Goal: Task Accomplishment & Management: Manage account settings

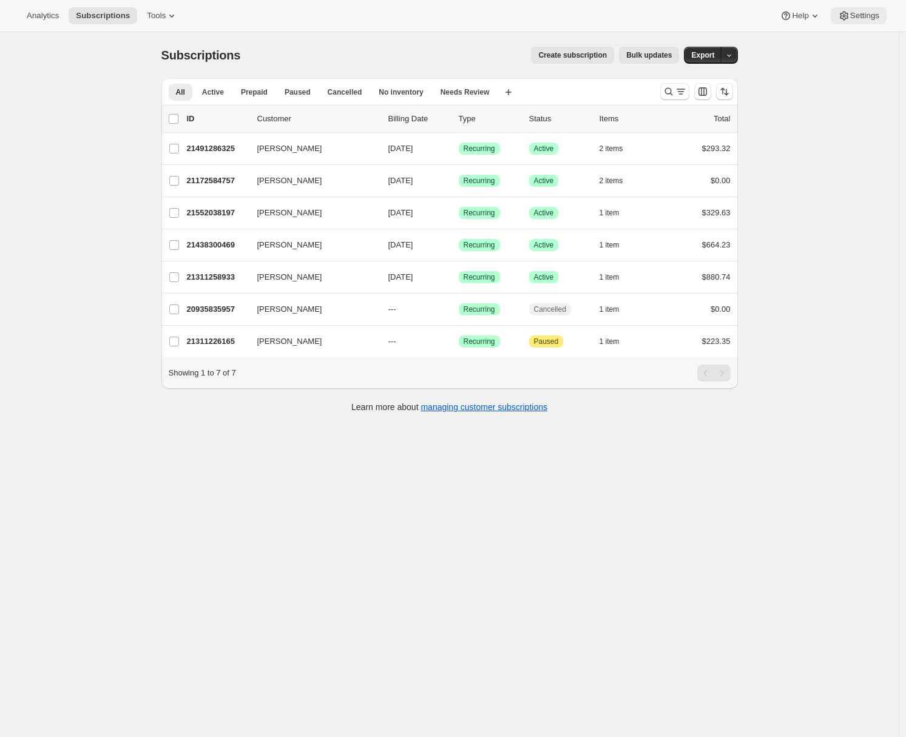
click at [851, 19] on span "Settings" at bounding box center [864, 16] width 29 height 10
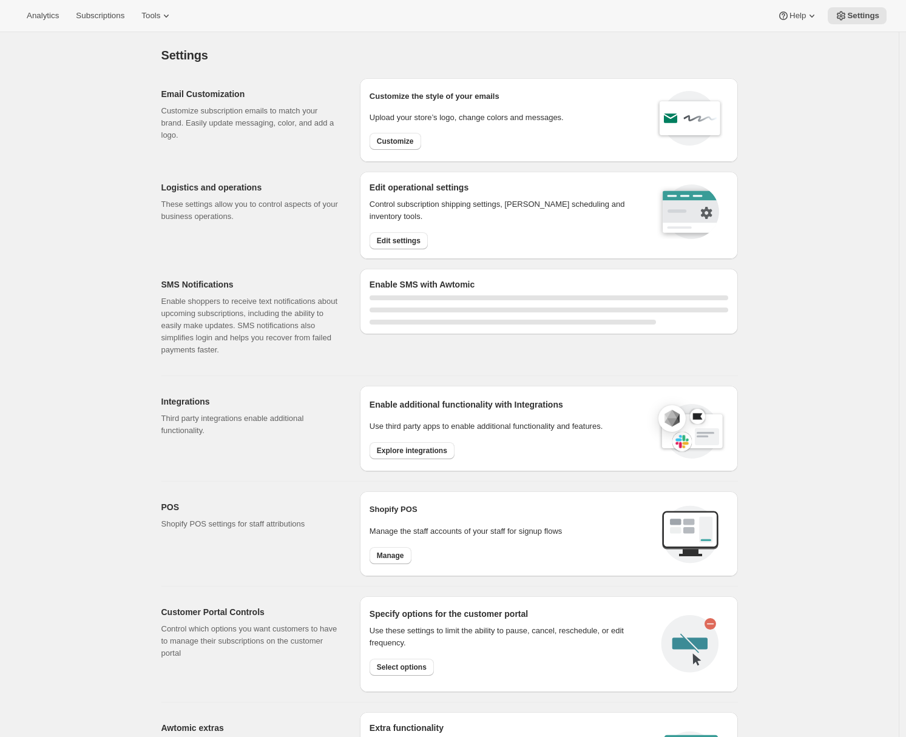
select select "22:00"
select select "09:00"
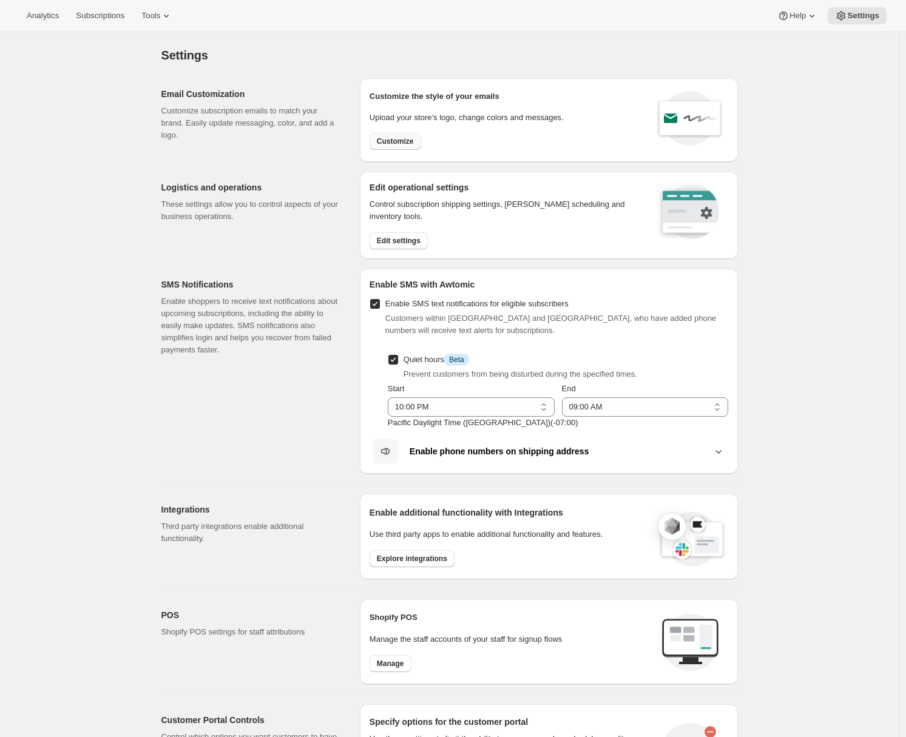
click at [407, 143] on span "Customize" at bounding box center [395, 142] width 37 height 10
select select "subscriptionMessage"
select select "5"
select select "15"
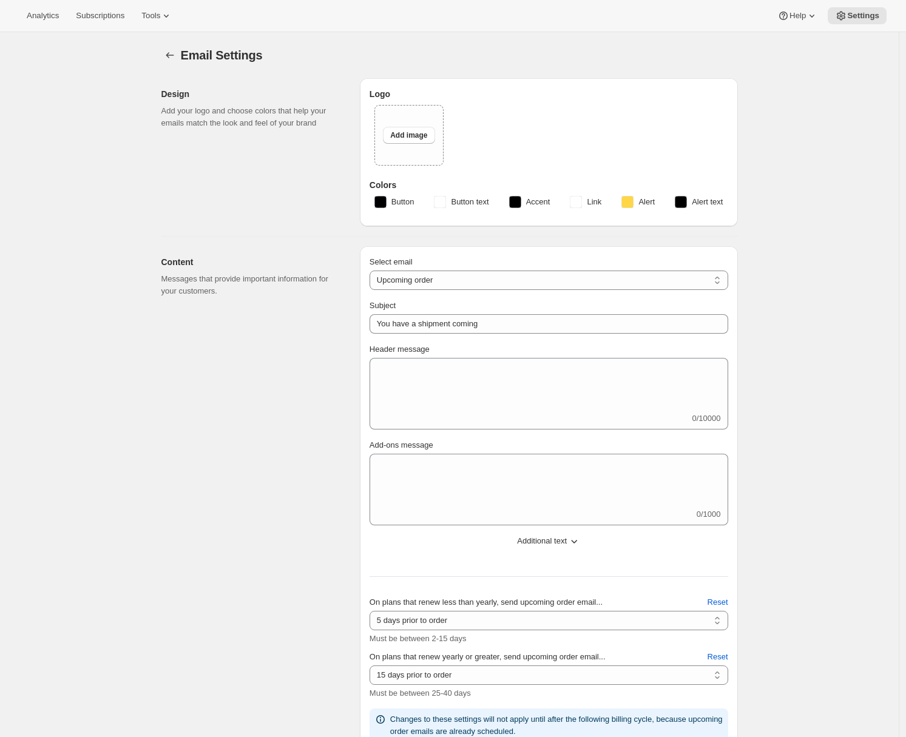
type input "Silver Oak Cellars"
checkbox input "false"
click at [164, 21] on button "Tools" at bounding box center [157, 15] width 46 height 17
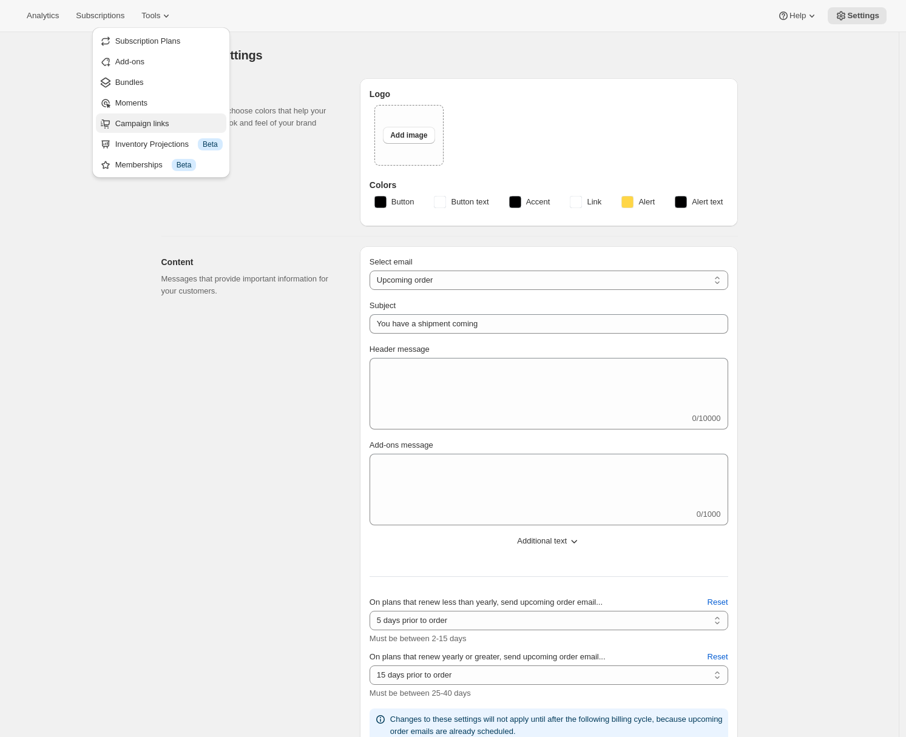
drag, startPoint x: 167, startPoint y: 82, endPoint x: 155, endPoint y: 124, distance: 43.4
click at [155, 124] on ul "Subscription Plans Add-ons Bundles Moments Campaign links Inventory Projections…" at bounding box center [161, 102] width 130 height 143
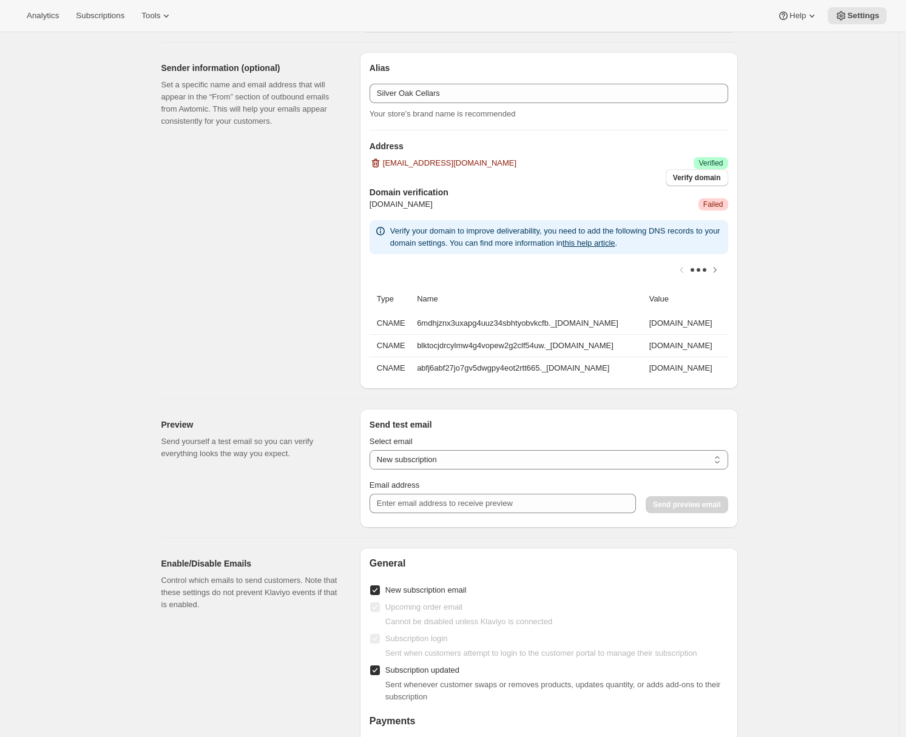
scroll to position [302, 0]
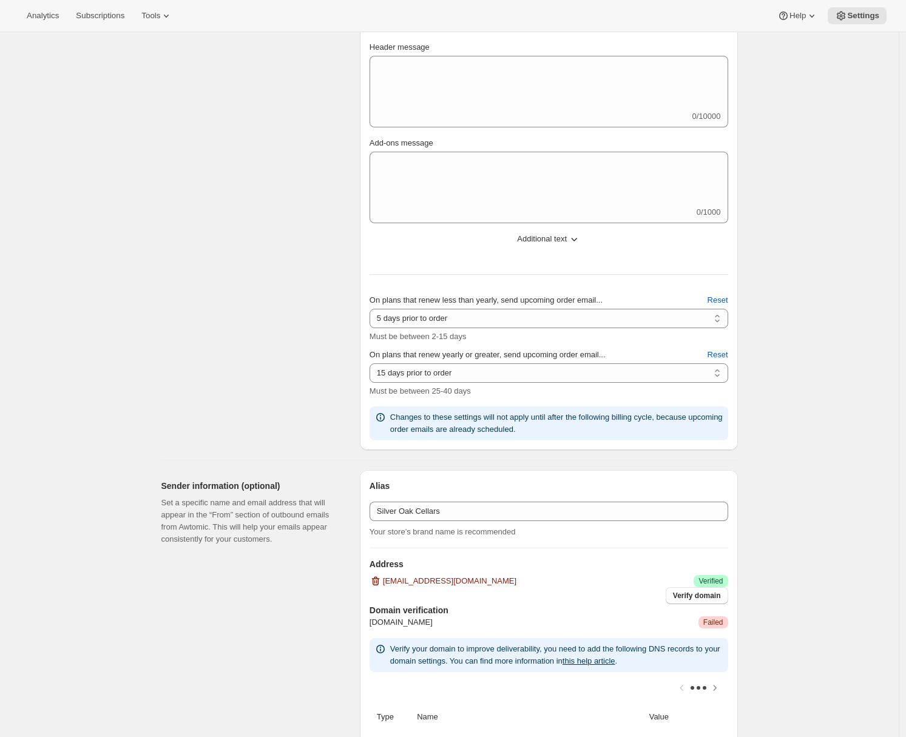
click at [161, 6] on div "Analytics Subscriptions Tools Help Settings" at bounding box center [453, 16] width 906 height 32
click at [160, 11] on span "Tools" at bounding box center [150, 16] width 19 height 10
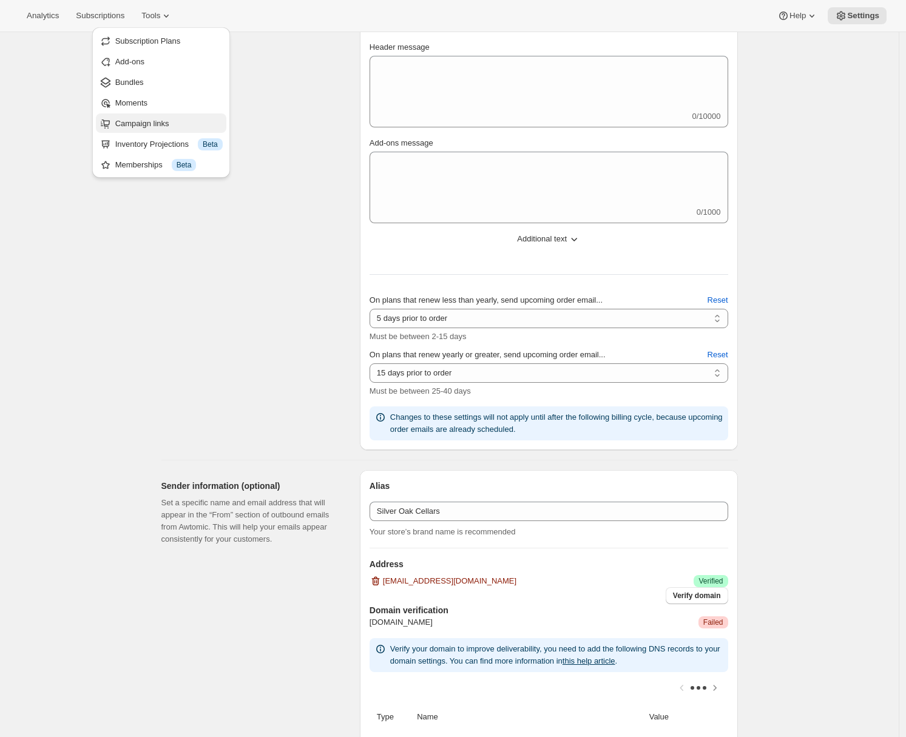
click at [146, 118] on span "Campaign links" at bounding box center [168, 124] width 107 height 12
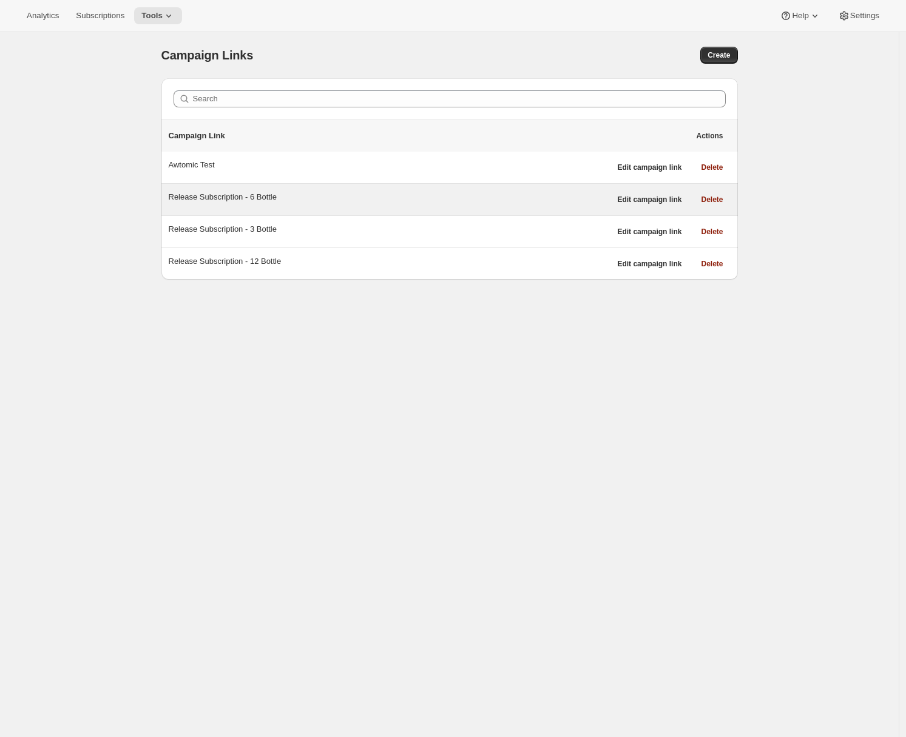
click at [300, 201] on div "Release Subscription - 6 Bottle" at bounding box center [390, 197] width 442 height 12
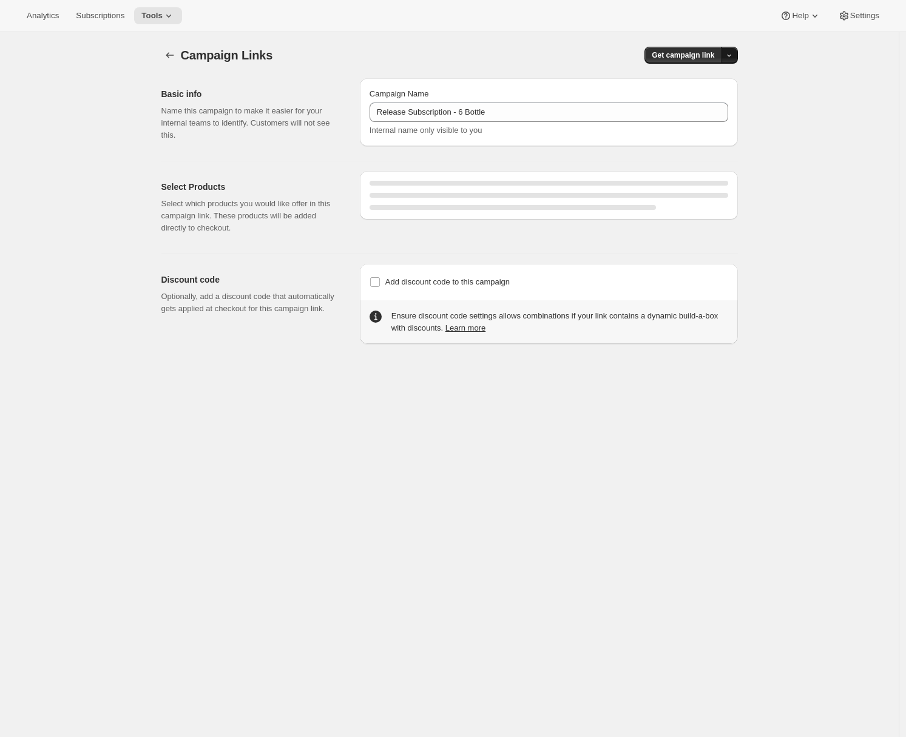
click at [731, 55] on icon "button" at bounding box center [729, 56] width 4 height 2
select select "gid://shopify/SellingPlan/710463488309"
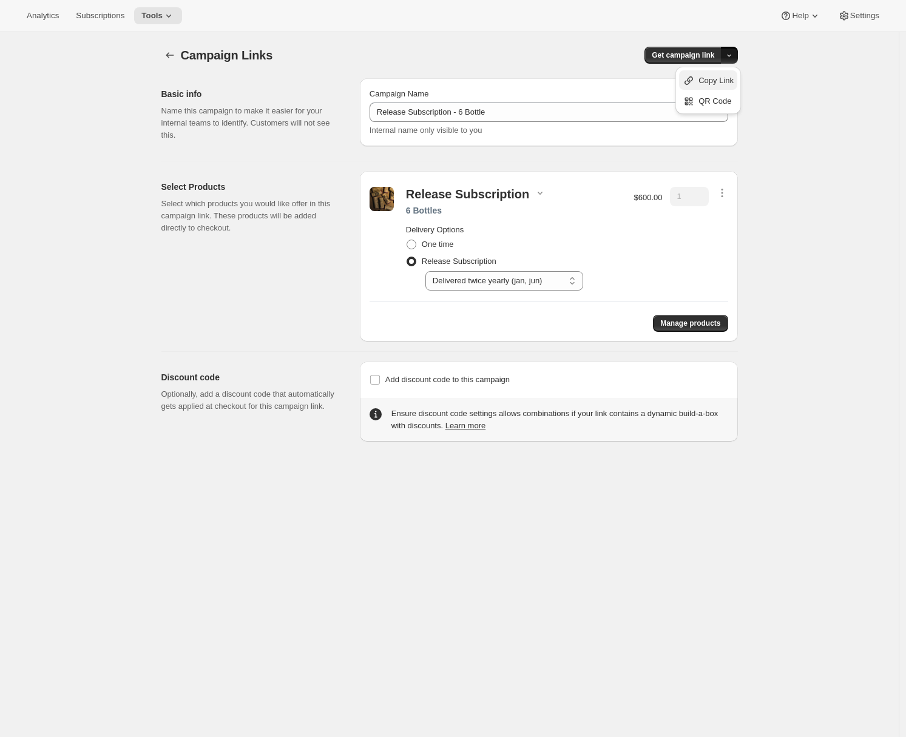
click at [714, 81] on span "Copy Link" at bounding box center [715, 80] width 35 height 9
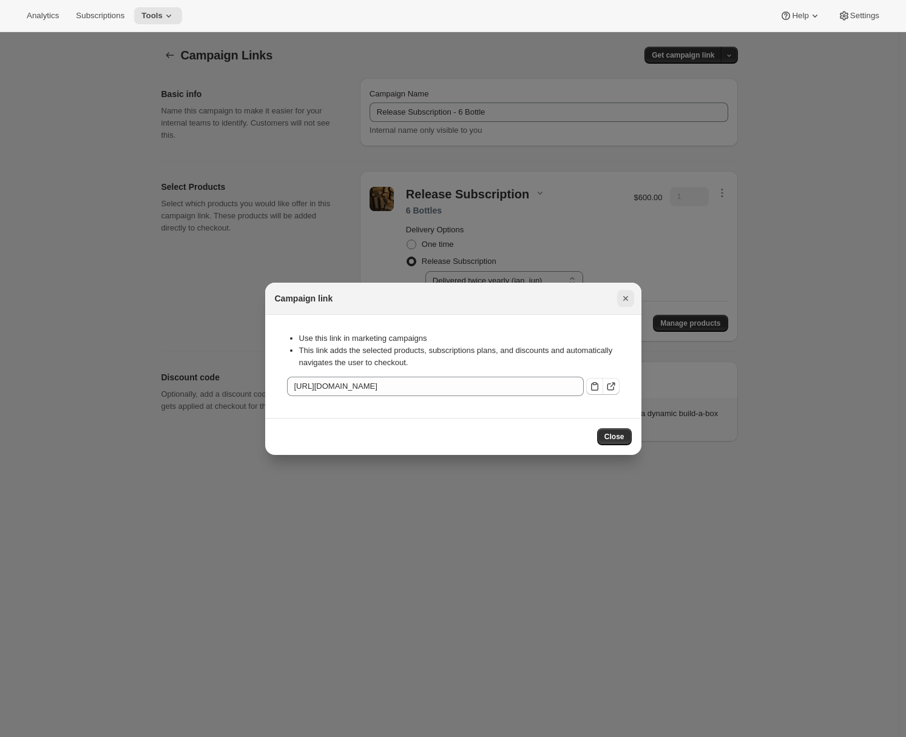
click at [625, 299] on icon "Close" at bounding box center [626, 298] width 12 height 12
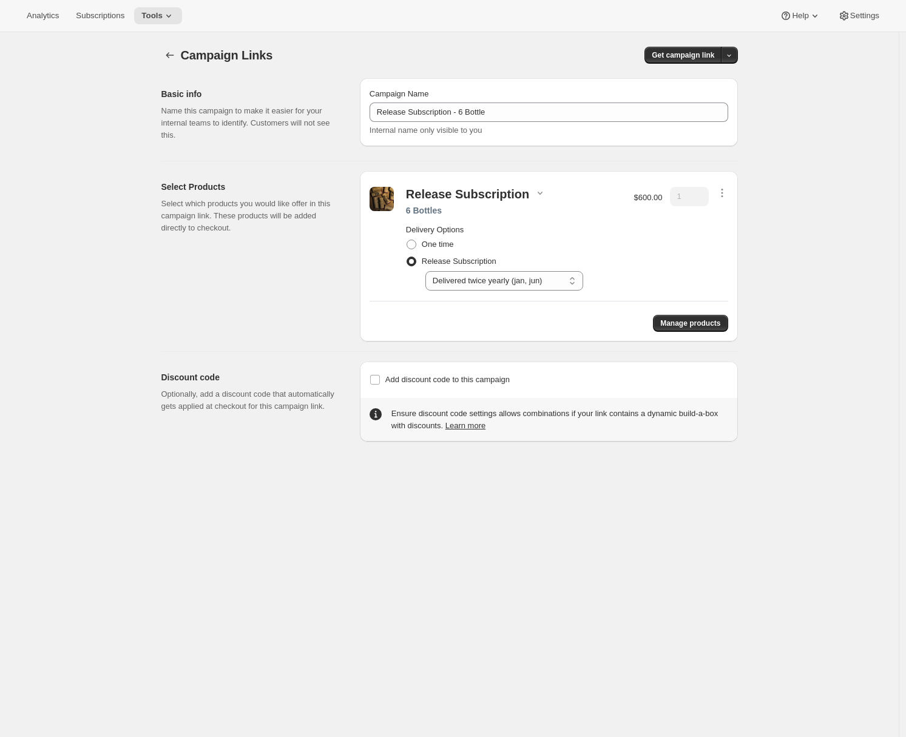
click at [2, 243] on div "Campaign Links. This page is ready Campaign Links Get campaign link Basic info …" at bounding box center [449, 400] width 899 height 737
click at [846, 18] on icon at bounding box center [844, 16] width 12 height 12
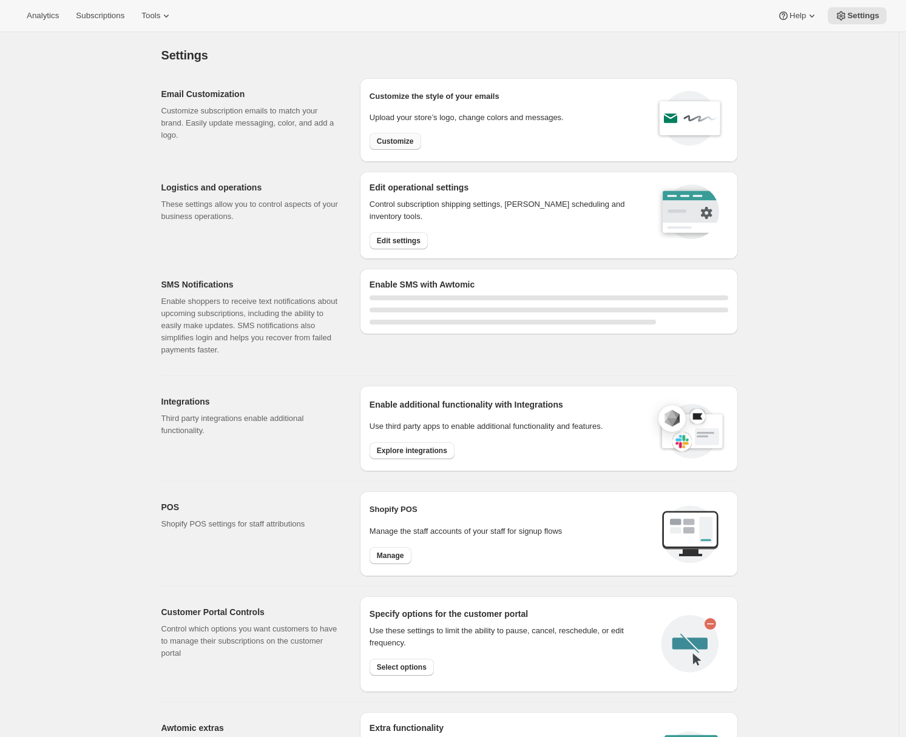
select select "22:00"
select select "09:00"
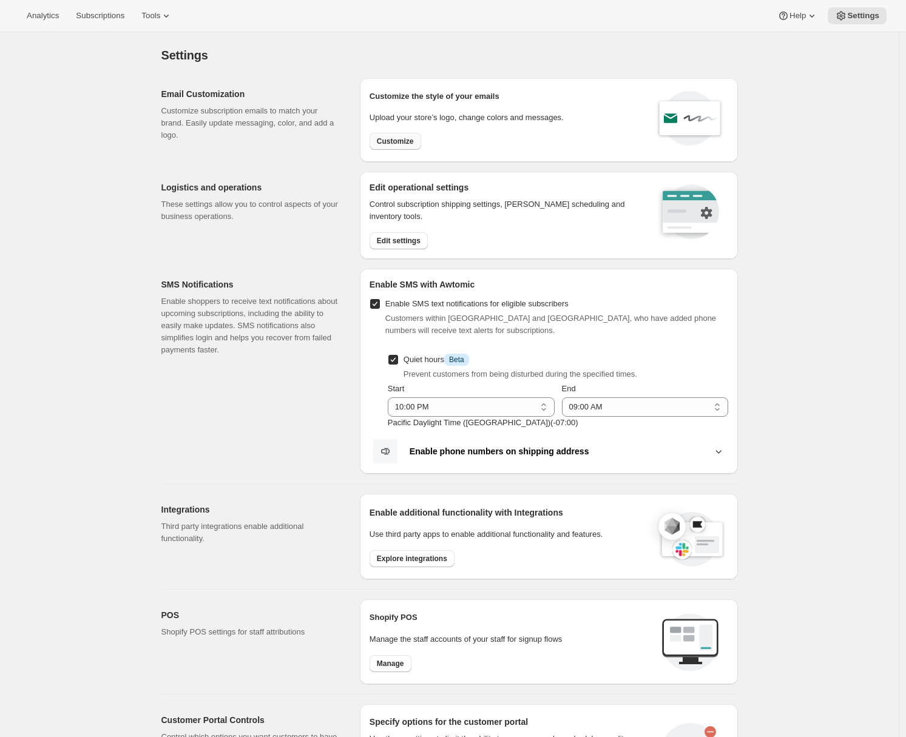
click at [397, 143] on span "Customize" at bounding box center [395, 142] width 37 height 10
select select "subscriptionMessage"
select select "5"
select select "15"
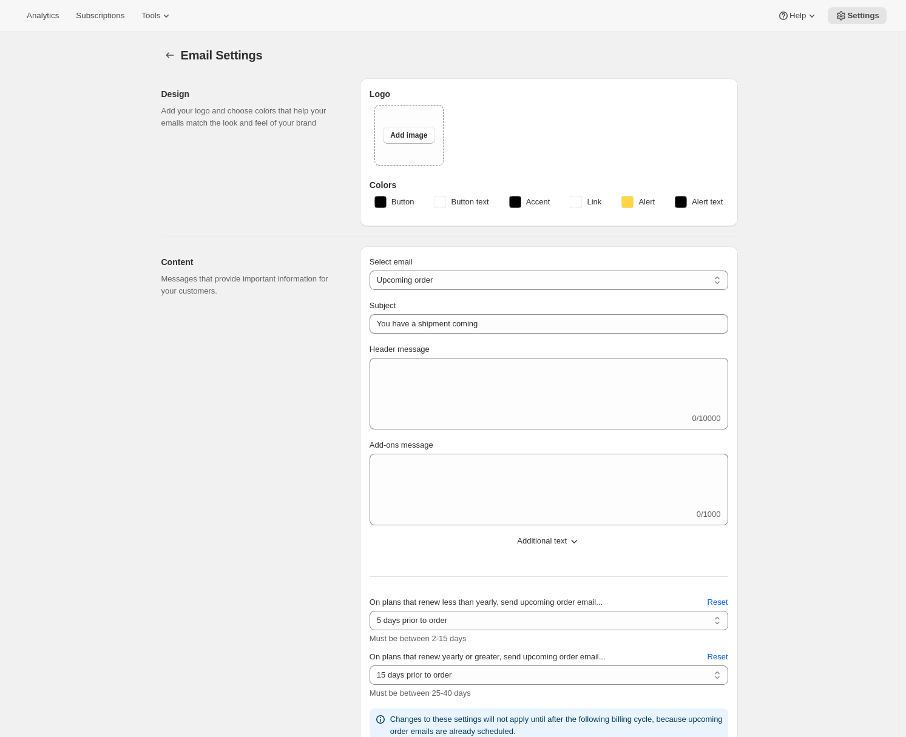
type input "Silver Oak Cellars"
checkbox input "false"
click at [160, 13] on span "Tools" at bounding box center [150, 16] width 19 height 10
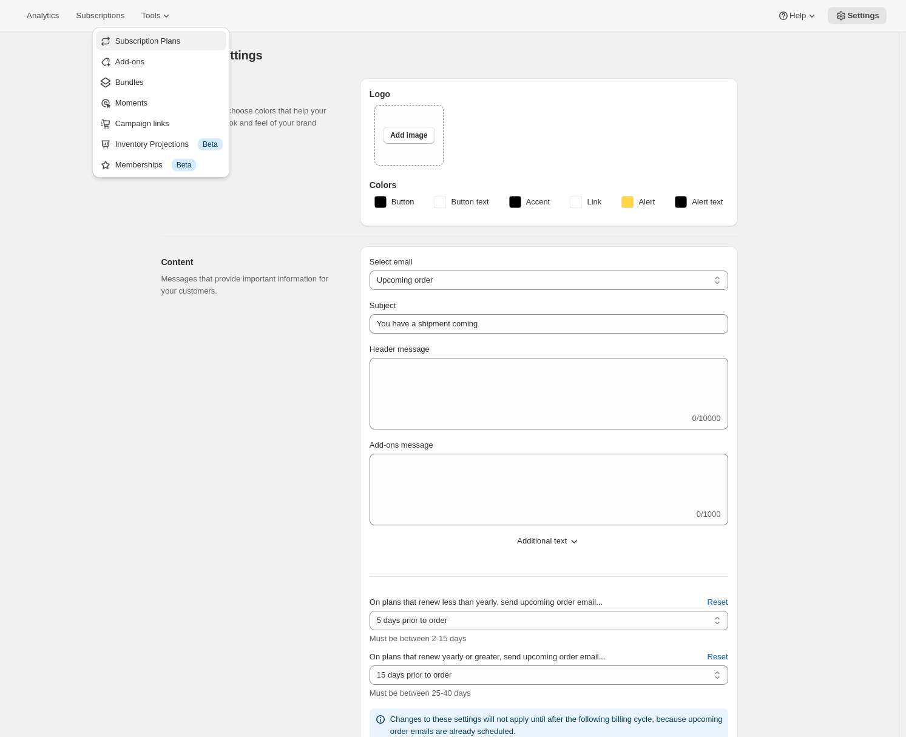
click at [157, 40] on span "Subscription Plans" at bounding box center [148, 40] width 66 height 9
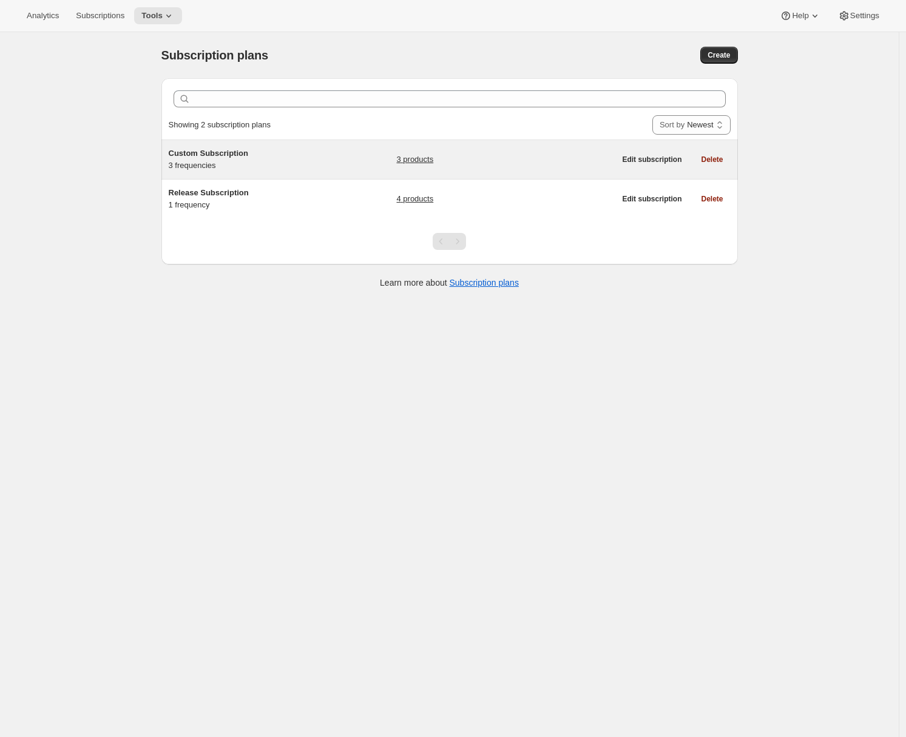
click at [255, 157] on h5 "Custom Subscription" at bounding box center [245, 153] width 152 height 12
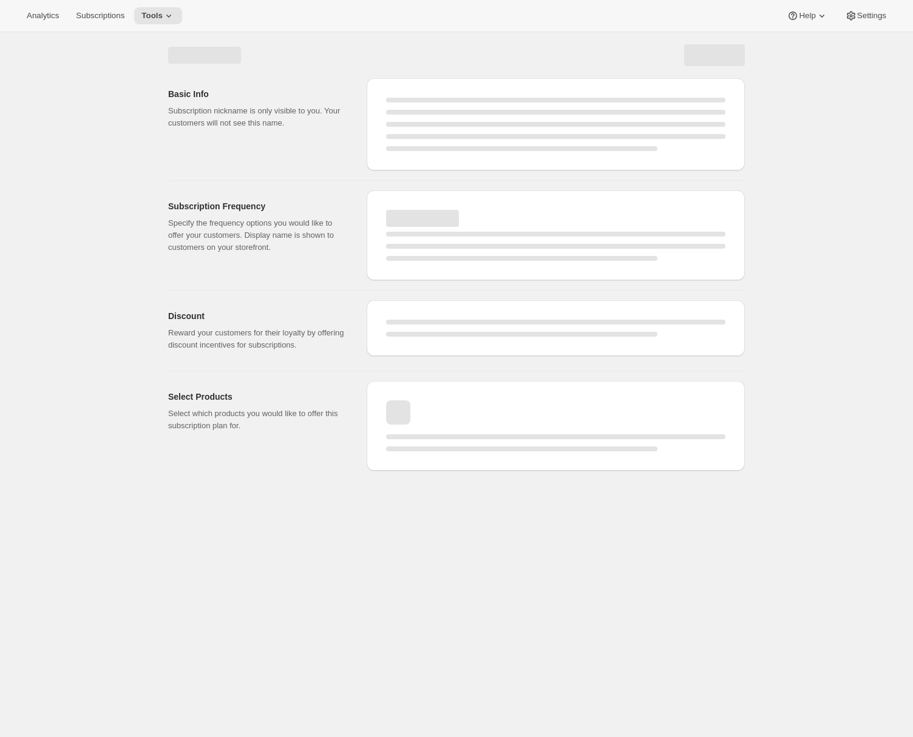
select select "WEEK"
select select "MONTH"
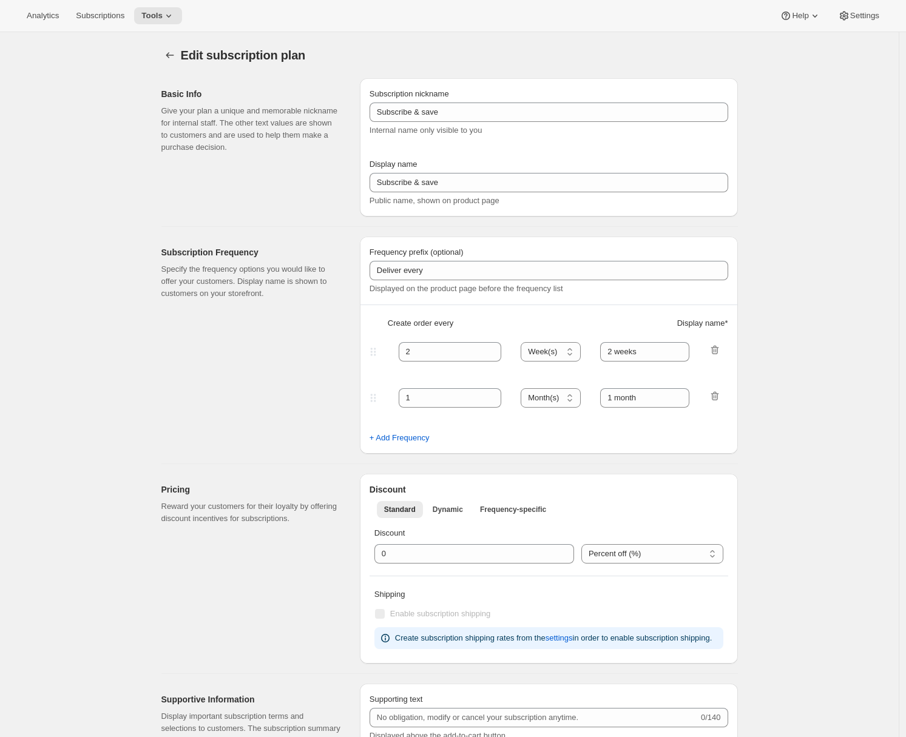
type input "Custom Subscription"
type input "1"
select select "MONTH"
type input "1 month"
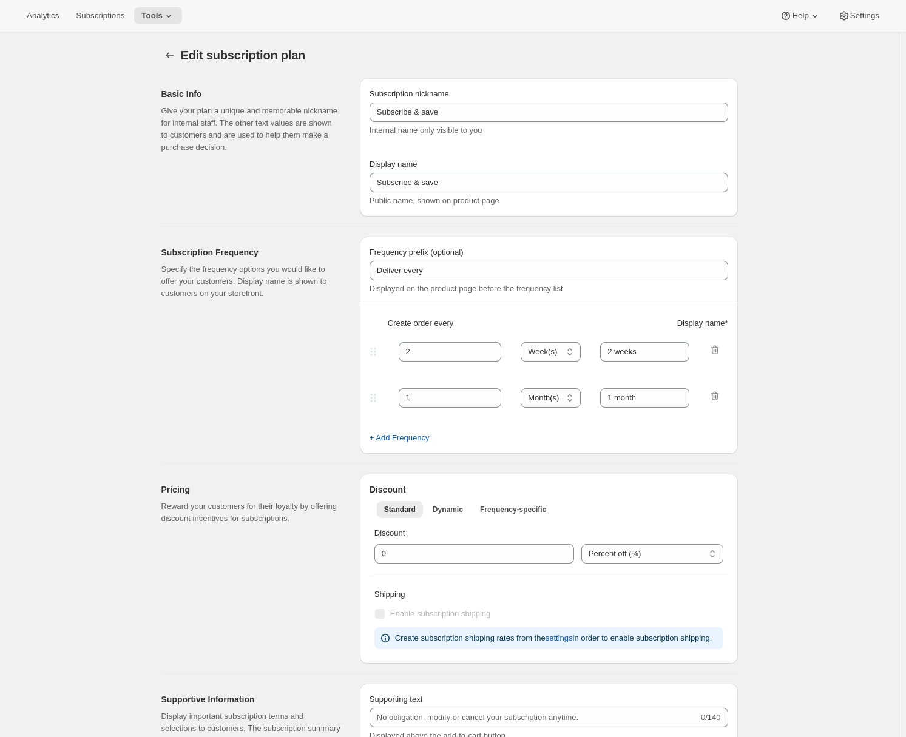
type input "2"
type input "2 Months"
type input "Choose which wines you’d like, how many bottles you’d like of each, and how oft…"
select select "MONTH"
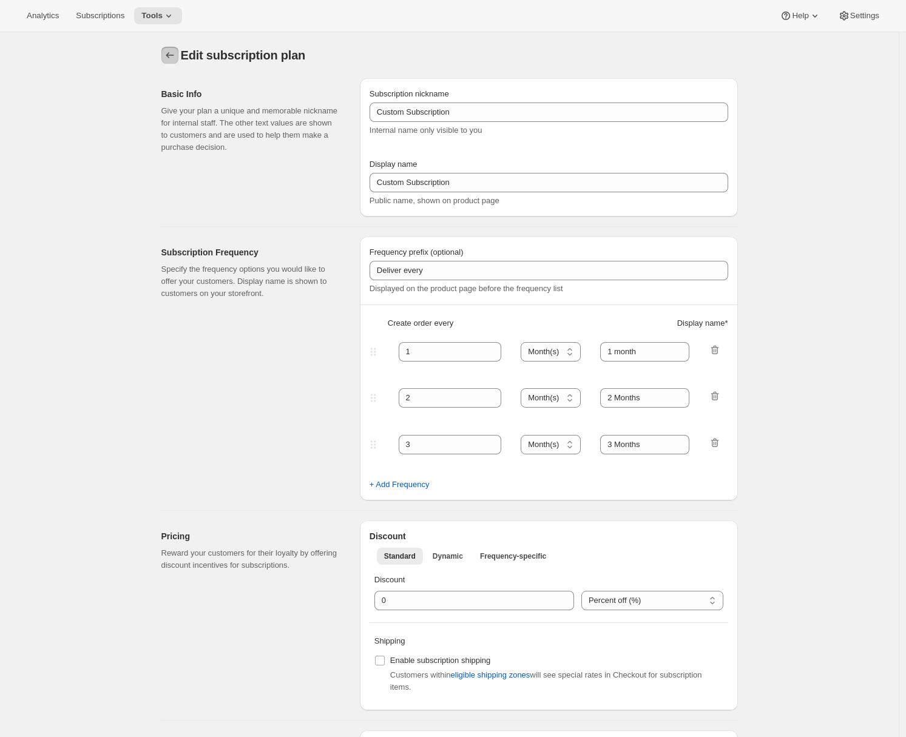
click at [176, 56] on icon "Subscription plans" at bounding box center [170, 55] width 12 height 12
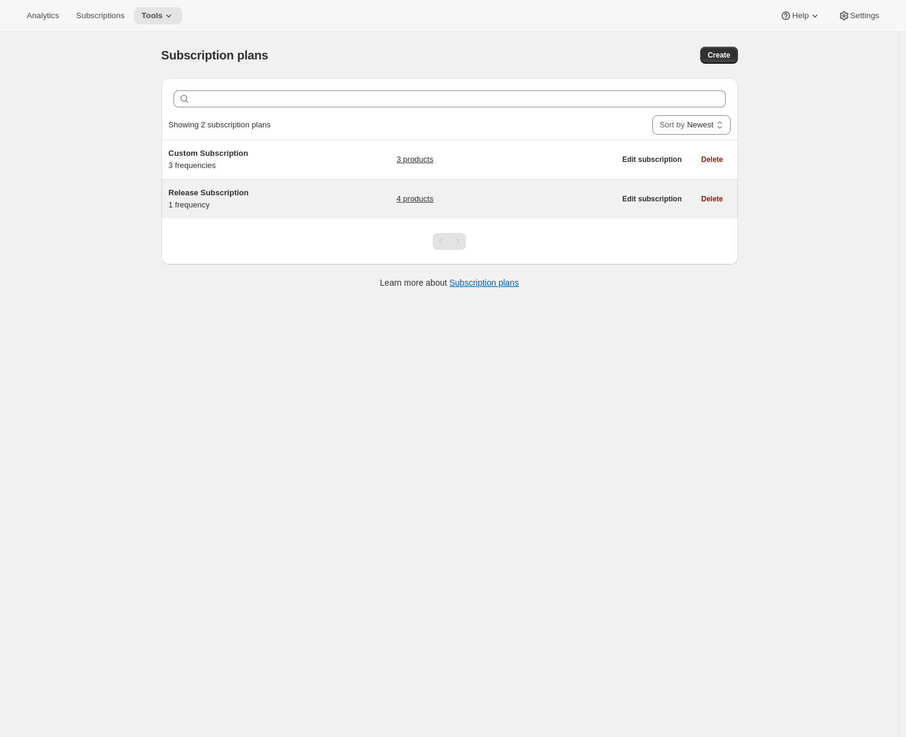
click at [265, 197] on h5 "Release Subscription" at bounding box center [245, 193] width 152 height 12
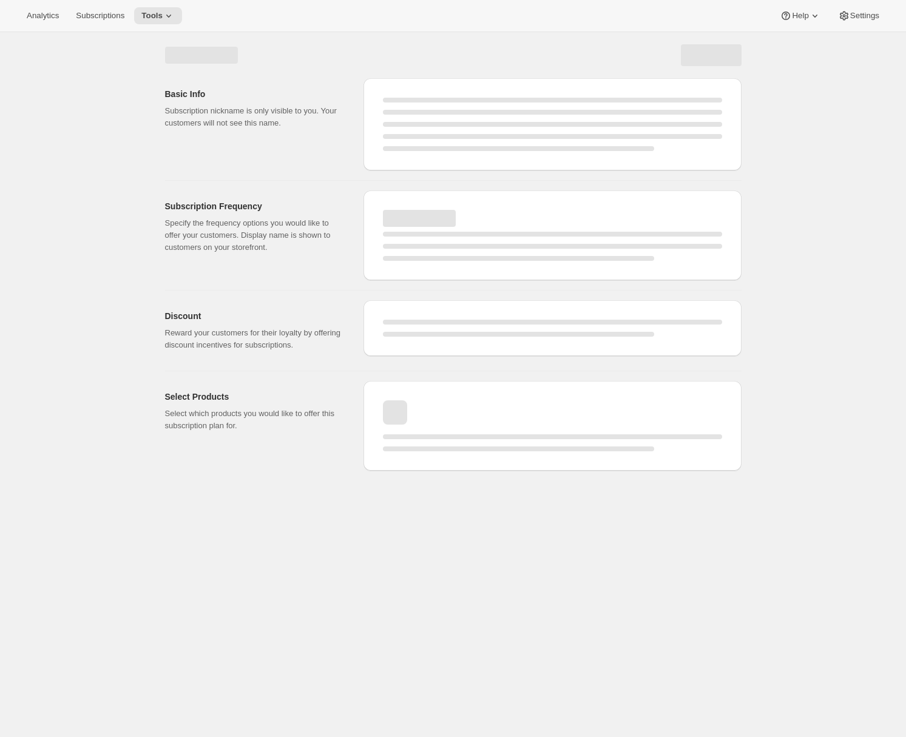
select select "WEEK"
select select "MONTH"
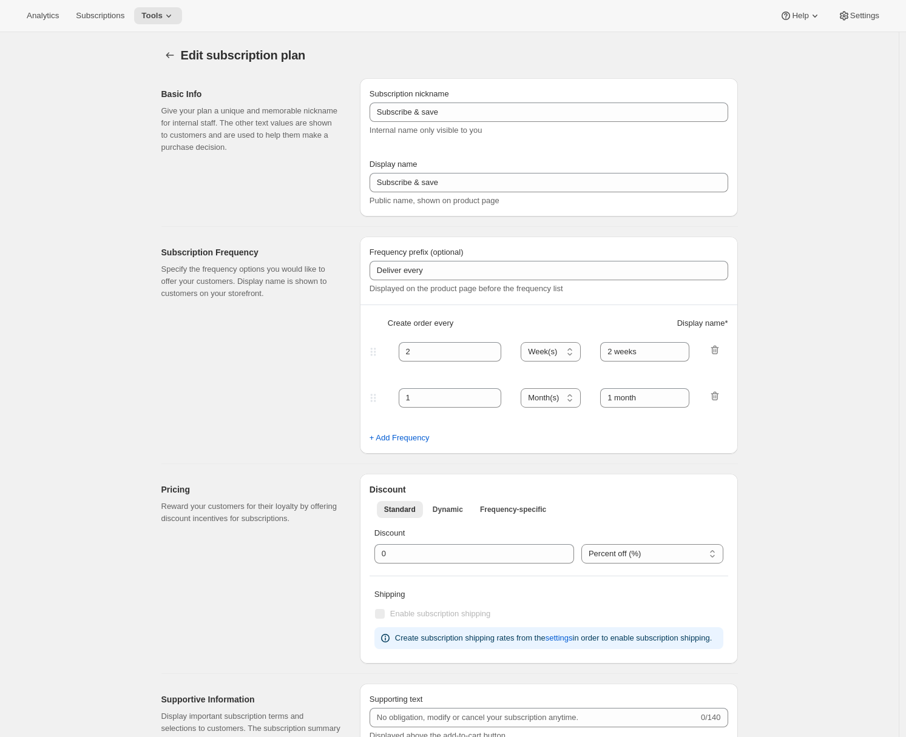
type input "Release Subscription"
type input "Delivered twice yearly"
type input "4"
select select "MONTH"
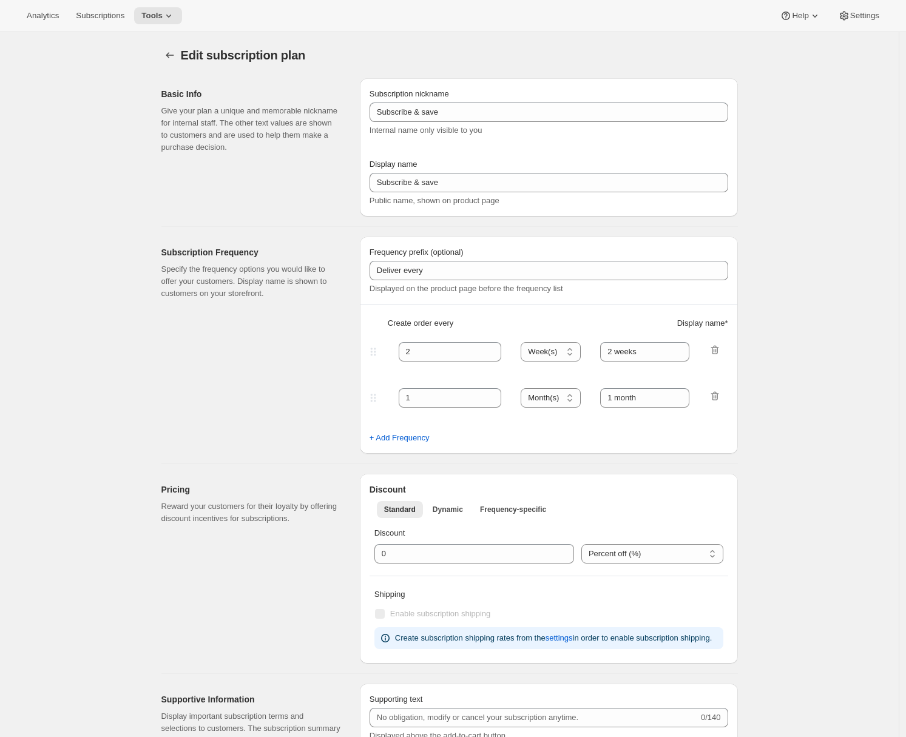
type input "(Jan, Jun)"
checkbox input "true"
select select "YEARDAY"
select select "6"
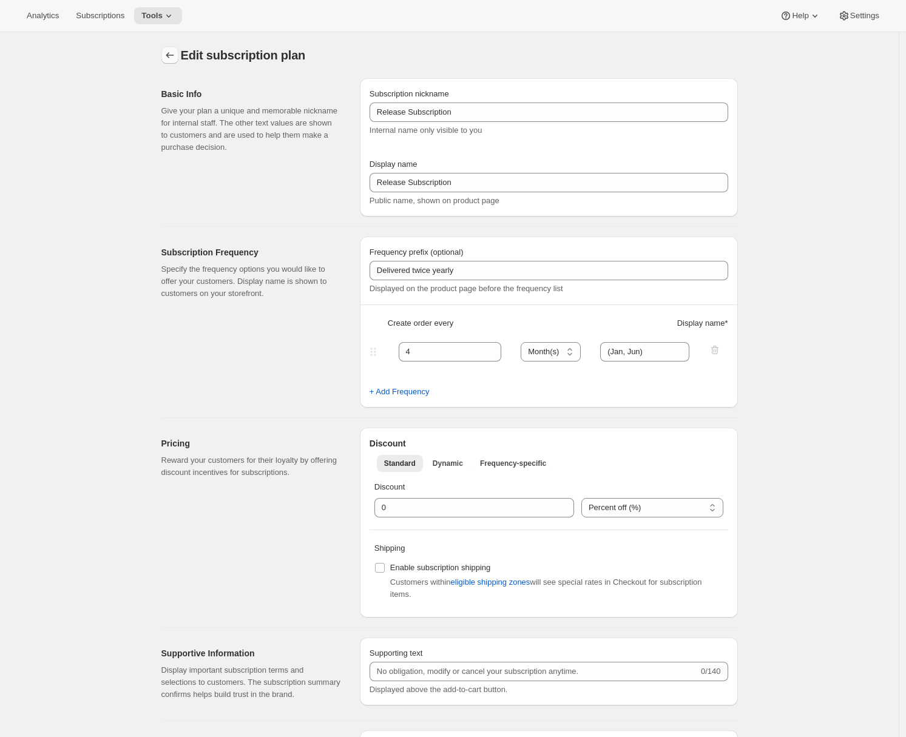
click at [170, 56] on icon "Subscription plans" at bounding box center [170, 55] width 12 height 12
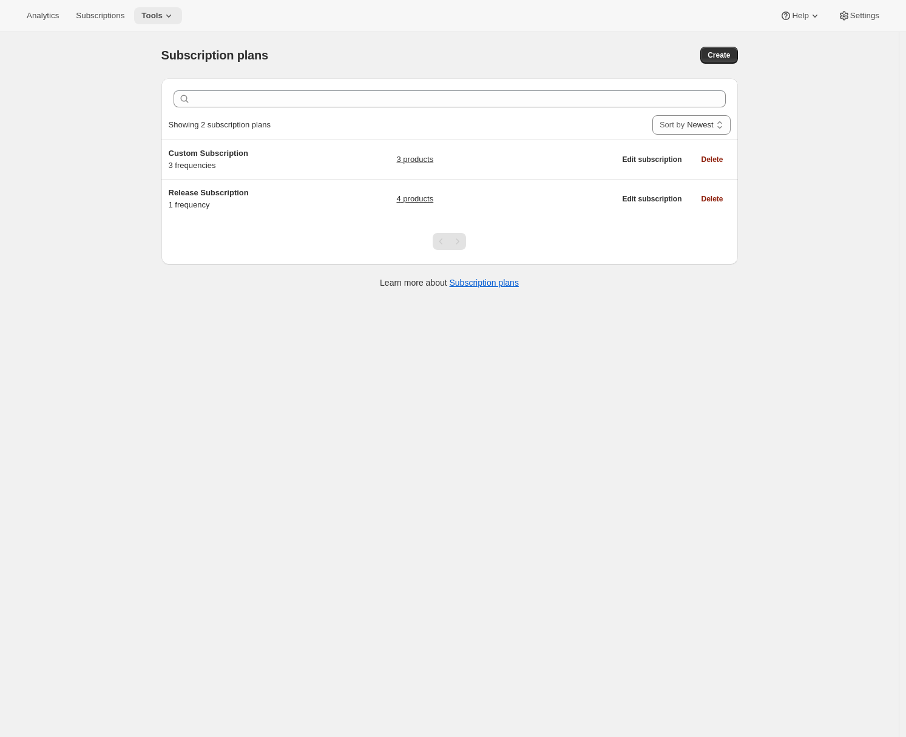
click at [161, 22] on button "Tools" at bounding box center [158, 15] width 48 height 17
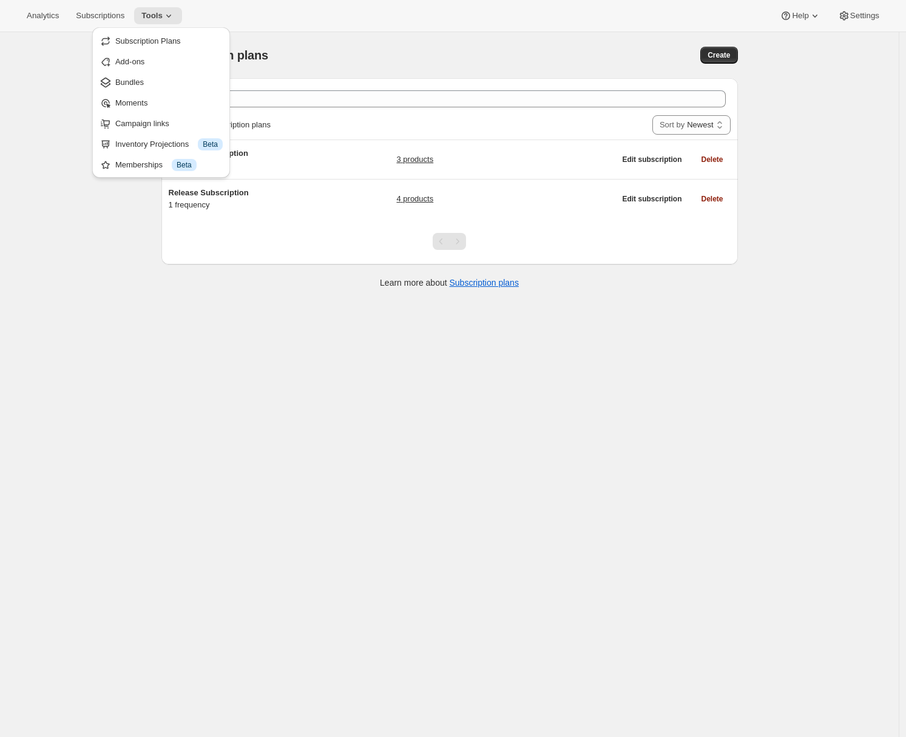
click at [25, 135] on div "Subscription plans. This page is ready Subscription plans Create Clear Showing …" at bounding box center [449, 400] width 899 height 737
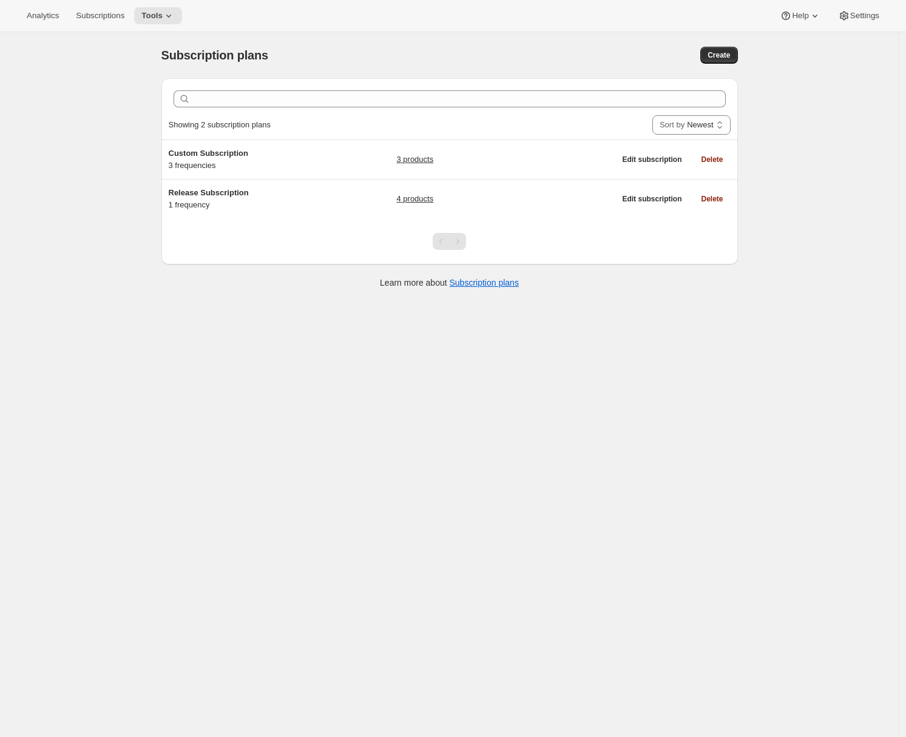
click at [106, 170] on div "Subscription plans. This page is ready Subscription plans Create Clear Showing …" at bounding box center [449, 400] width 899 height 737
